Goal: Information Seeking & Learning: Learn about a topic

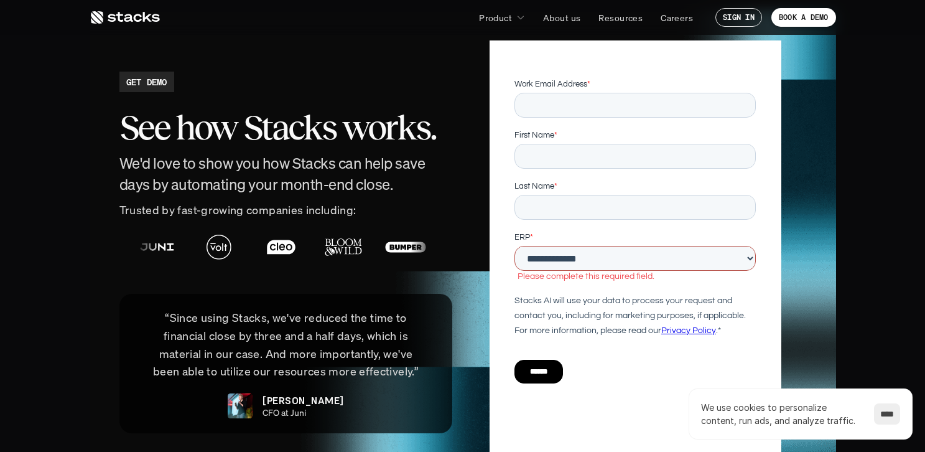
scroll to position [2623, 0]
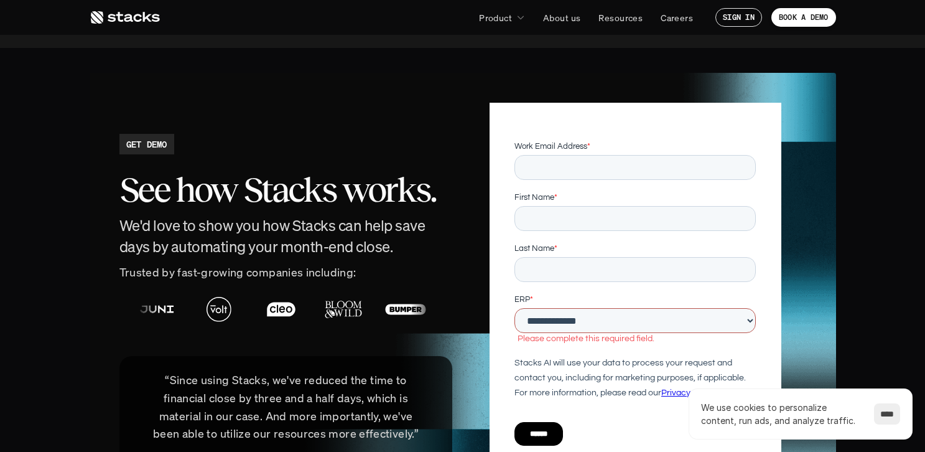
click at [539, 318] on select "**********" at bounding box center [634, 320] width 241 height 25
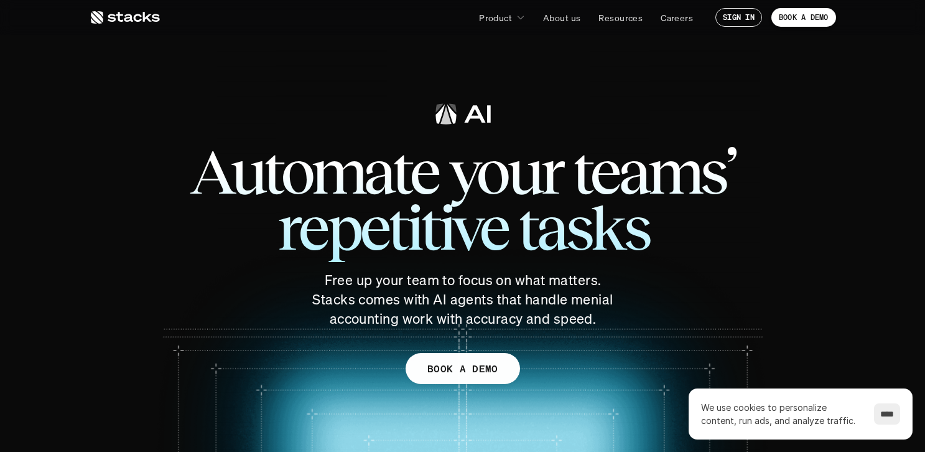
scroll to position [0, 0]
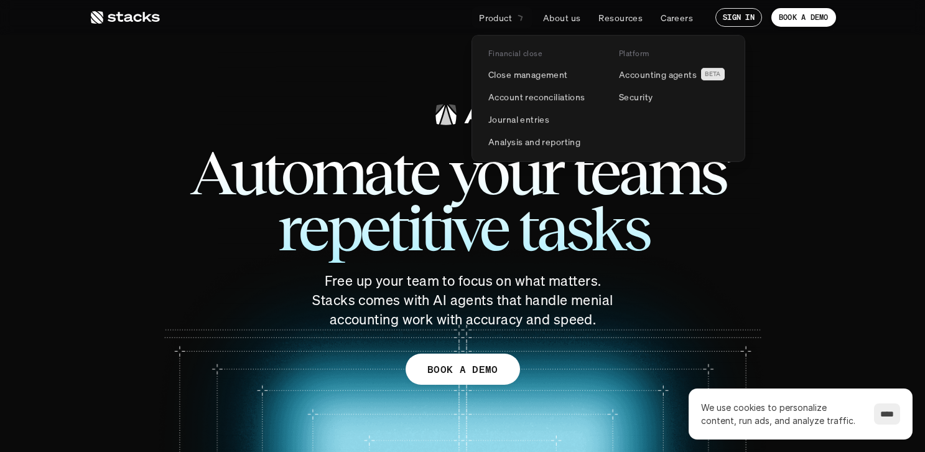
click at [519, 15] on icon at bounding box center [521, 18] width 12 height 12
click at [542, 90] on p "Account reconciliations" at bounding box center [536, 96] width 97 height 13
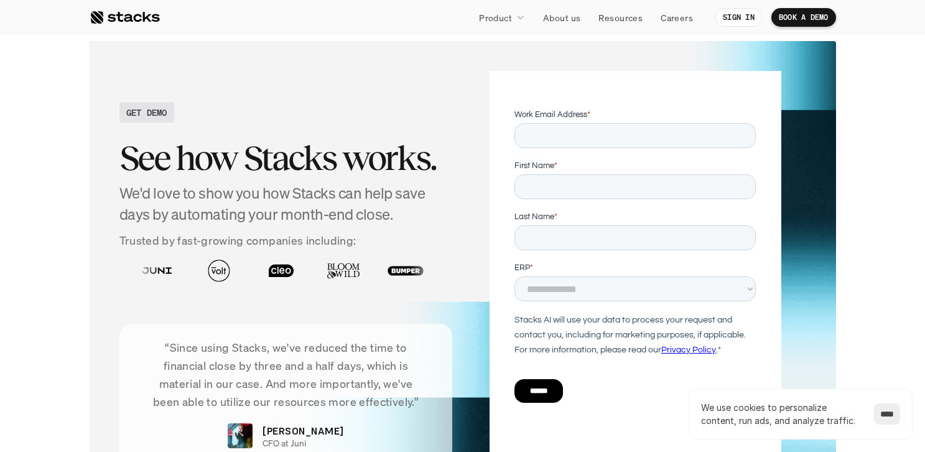
scroll to position [2674, 0]
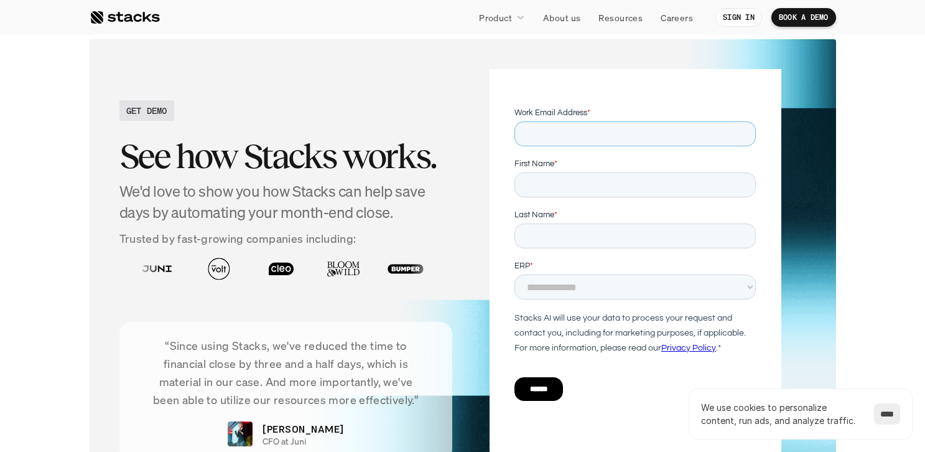
click at [617, 133] on input "Work Email Address *" at bounding box center [634, 133] width 241 height 25
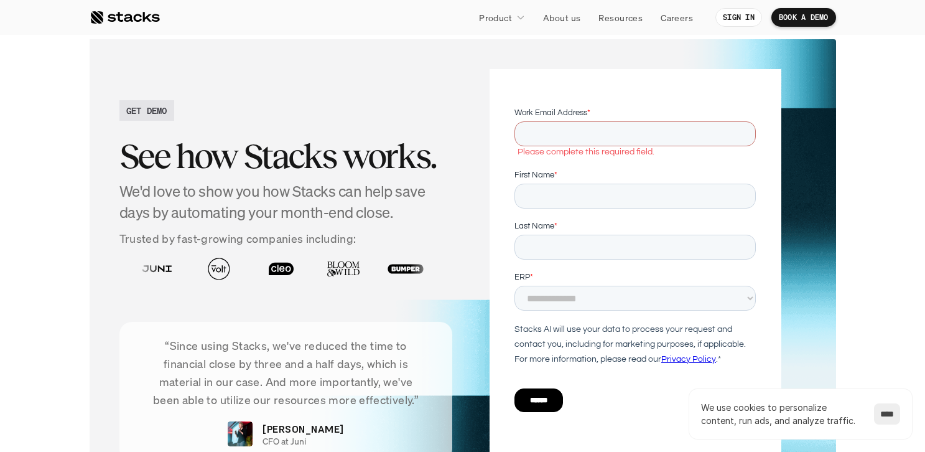
click at [556, 90] on div at bounding box center [634, 277] width 291 height 417
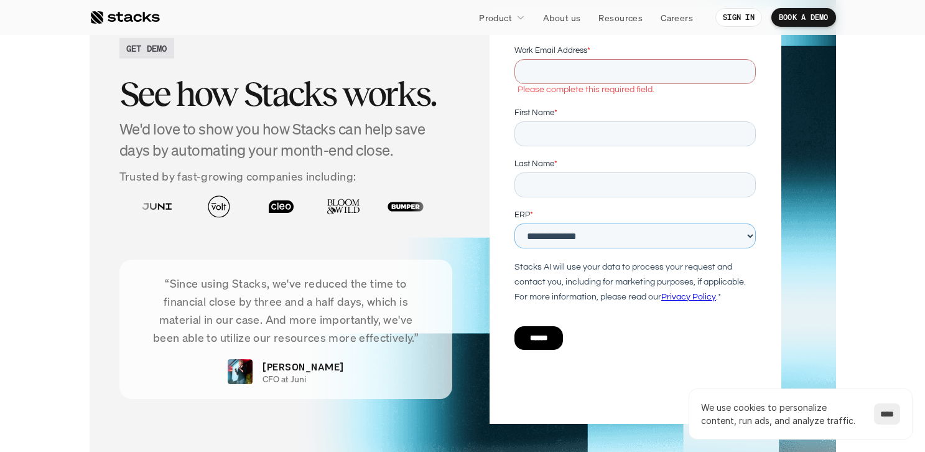
click at [614, 235] on select "**********" at bounding box center [634, 235] width 241 height 25
select select "*****"
click at [514, 223] on select "**********" at bounding box center [634, 235] width 241 height 25
click at [582, 292] on div "Stacks AI will use your data to process your request and contact you, including…" at bounding box center [634, 281] width 241 height 45
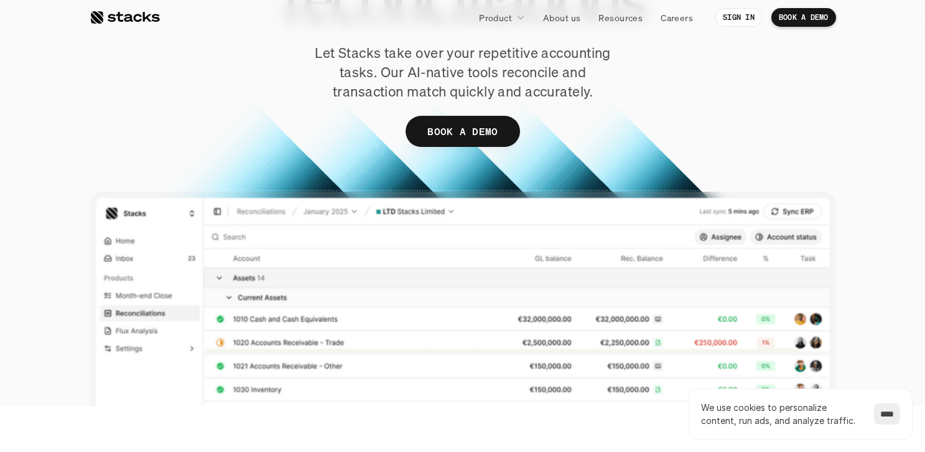
scroll to position [177, 0]
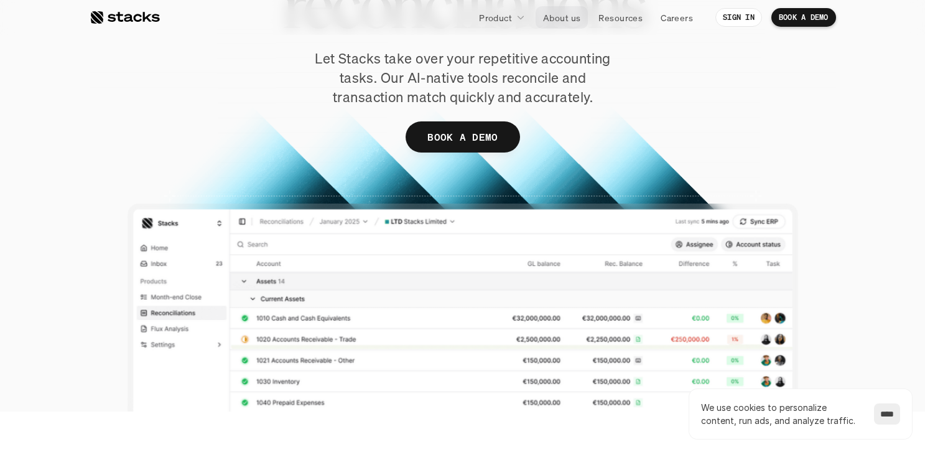
click at [568, 17] on p "About us" at bounding box center [561, 17] width 37 height 13
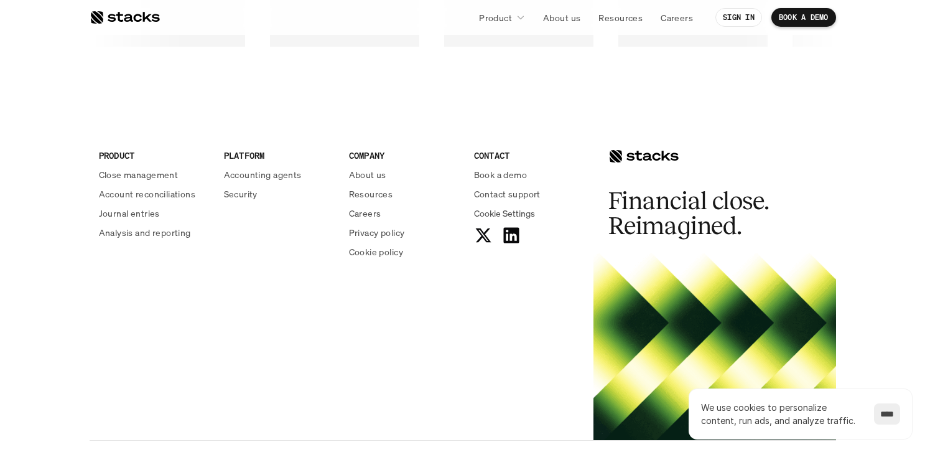
scroll to position [2103, 0]
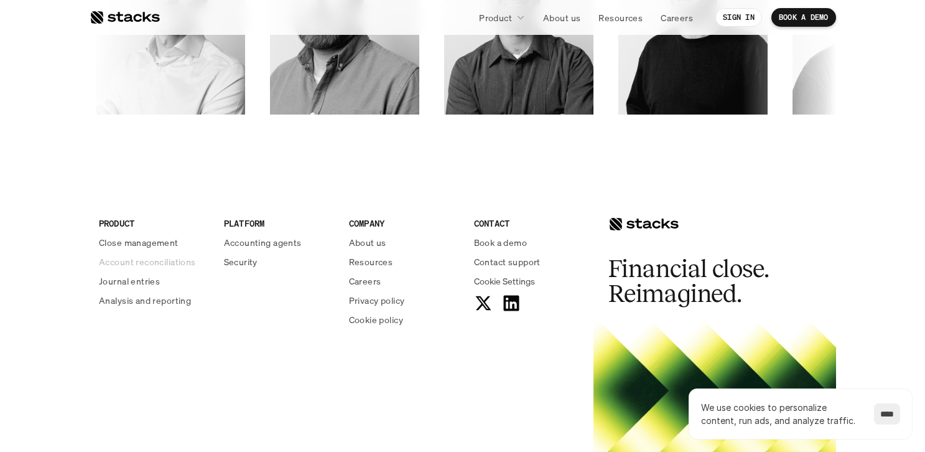
click at [148, 261] on p "Account reconciliations" at bounding box center [147, 261] width 97 height 13
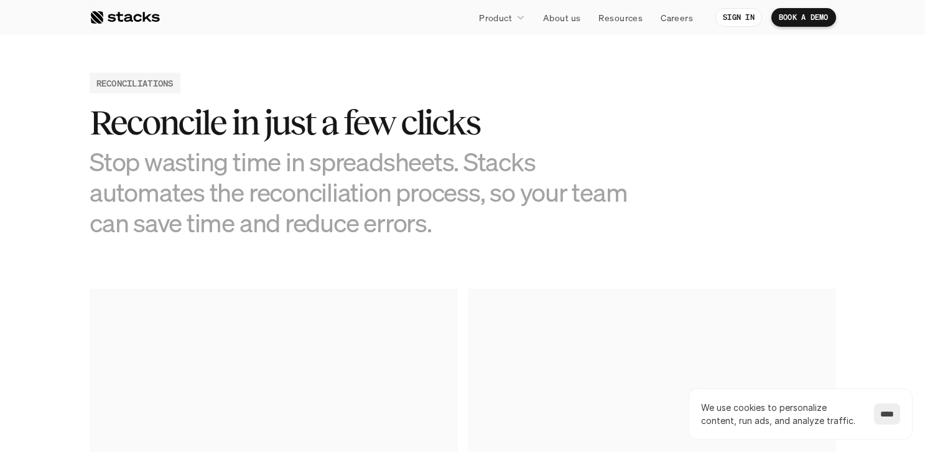
scroll to position [498, 0]
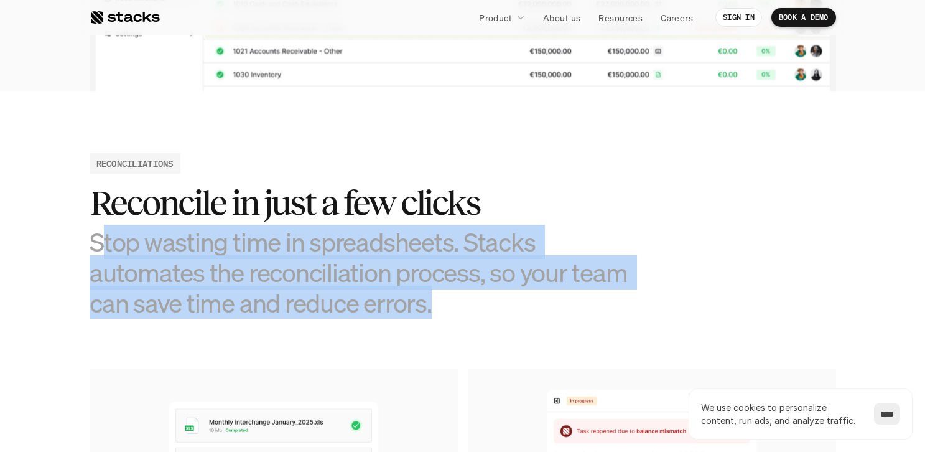
drag, startPoint x: 97, startPoint y: 239, endPoint x: 577, endPoint y: 323, distance: 486.8
click at [577, 323] on section "RECONCILIATIONS Reconcile in just a few clicks Stop wasting time in spreadsheet…" at bounding box center [462, 437] width 925 height 693
drag, startPoint x: 577, startPoint y: 323, endPoint x: 500, endPoint y: 335, distance: 77.4
click at [500, 335] on section "RECONCILIATIONS Reconcile in just a few clicks Stop wasting time in spreadsheet…" at bounding box center [462, 437] width 925 height 693
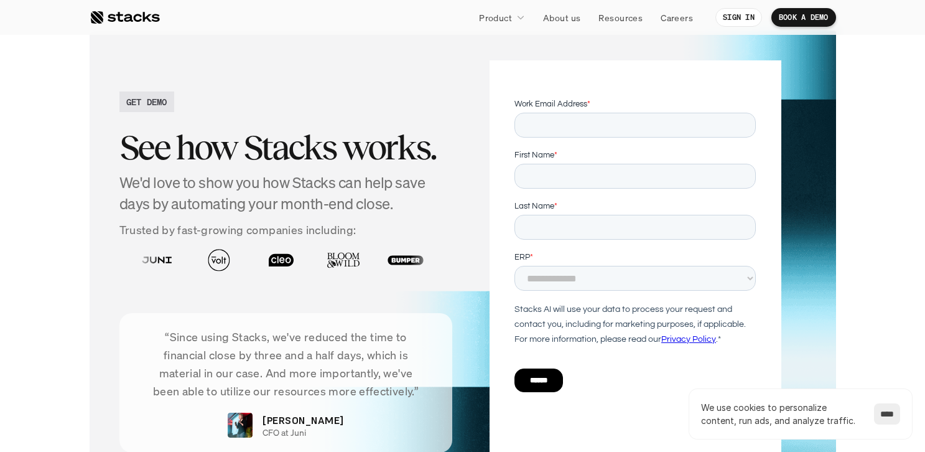
scroll to position [2674, 0]
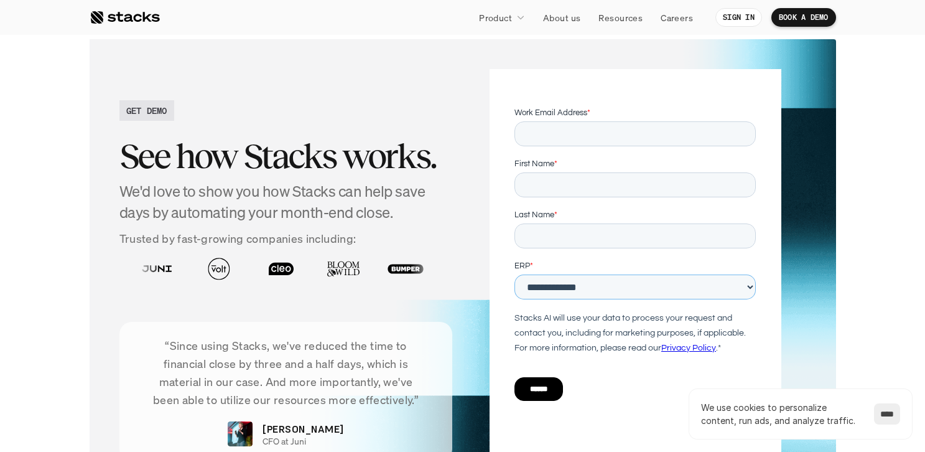
click at [614, 292] on select "**********" at bounding box center [634, 286] width 241 height 25
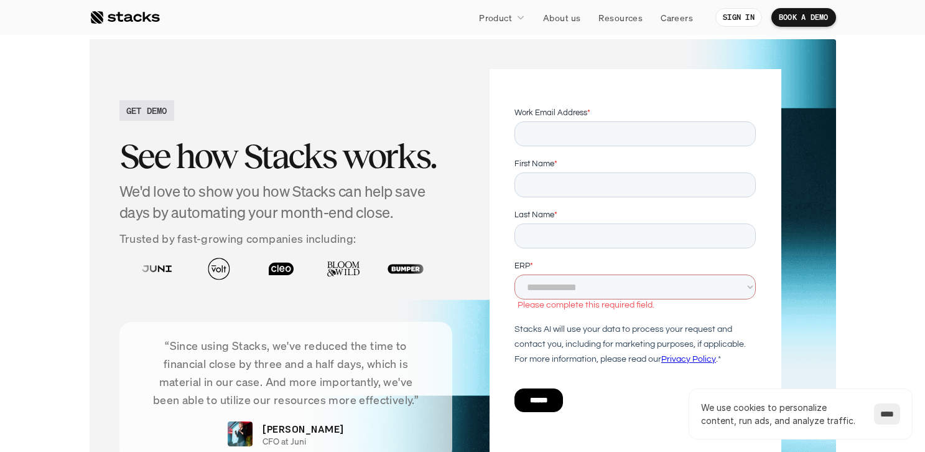
click at [873, 294] on section "GET DEMO See how Stacks works. We'd love to show you how Stacks can help save d…" at bounding box center [462, 277] width 925 height 526
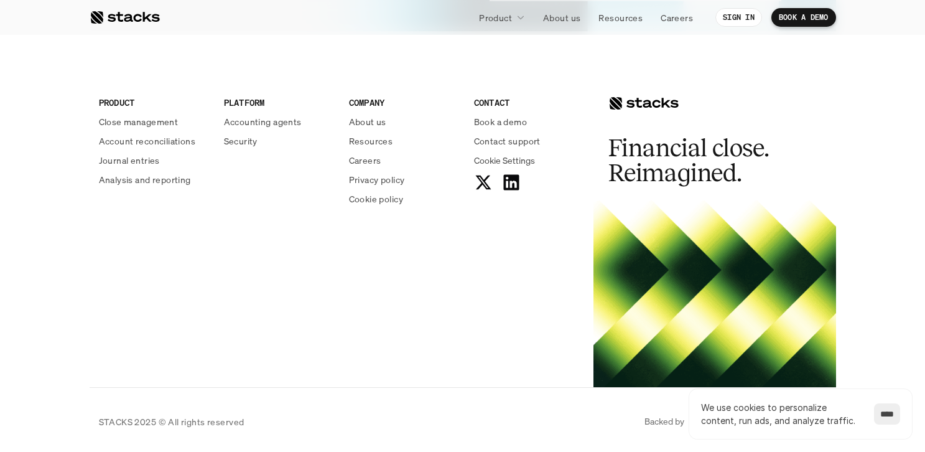
scroll to position [3163, 0]
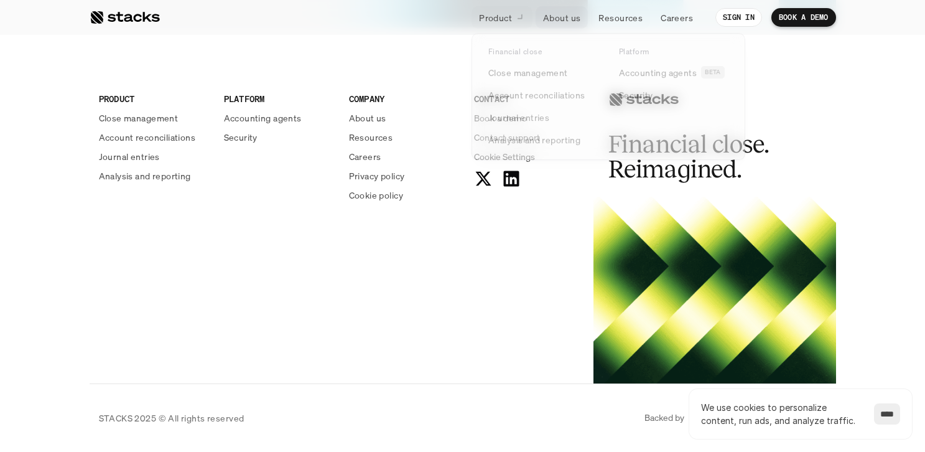
click at [516, 14] on icon at bounding box center [520, 17] width 12 height 12
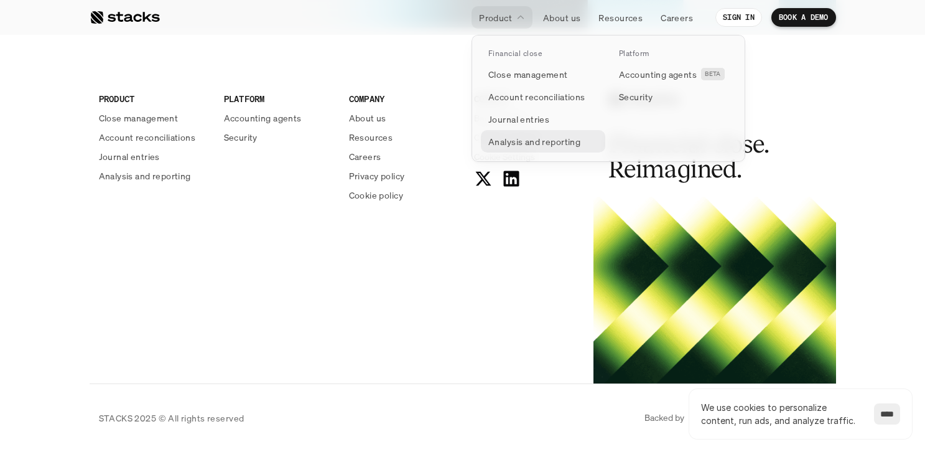
click at [535, 143] on p "Analysis and reporting" at bounding box center [534, 141] width 92 height 13
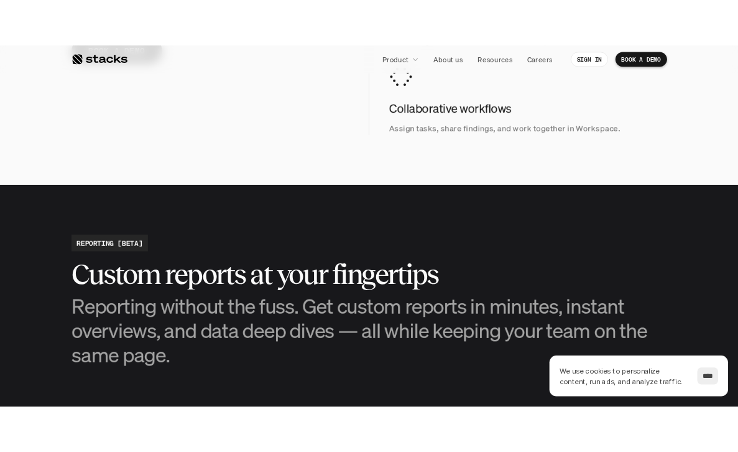
scroll to position [1548, 0]
